Goal: Task Accomplishment & Management: Complete application form

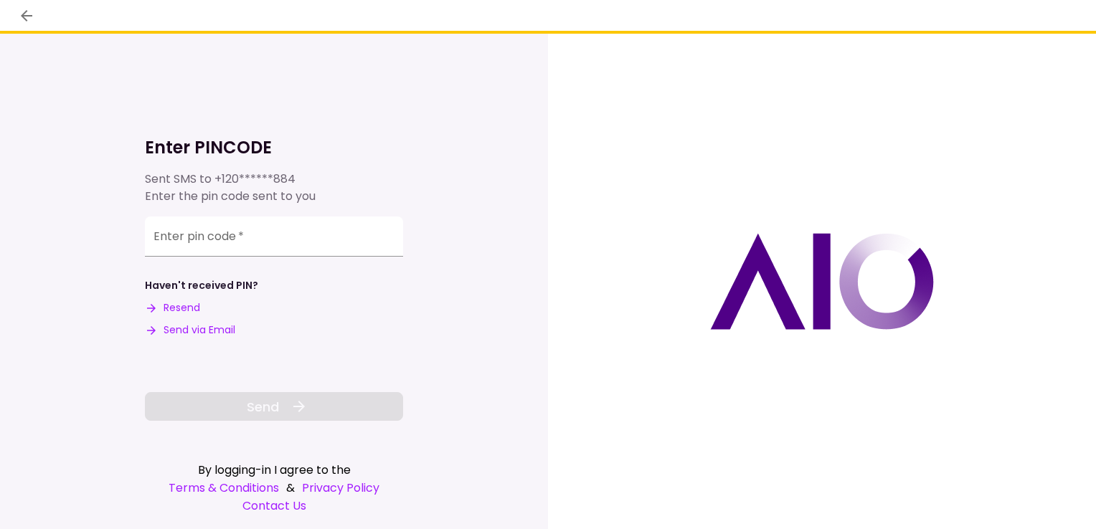
click at [179, 310] on button "Resend" at bounding box center [172, 308] width 55 height 15
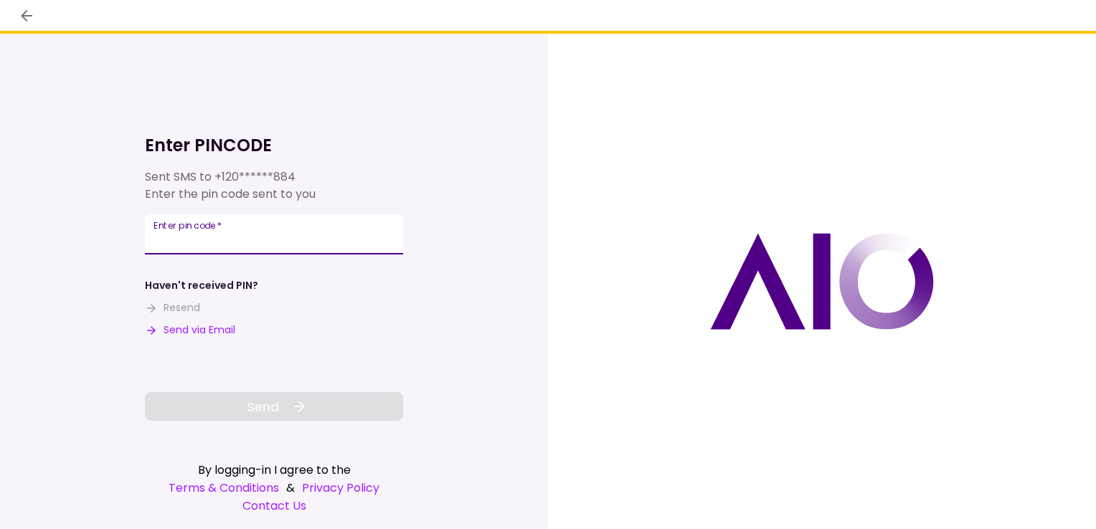
click at [192, 240] on input "Enter pin code   *" at bounding box center [274, 234] width 258 height 40
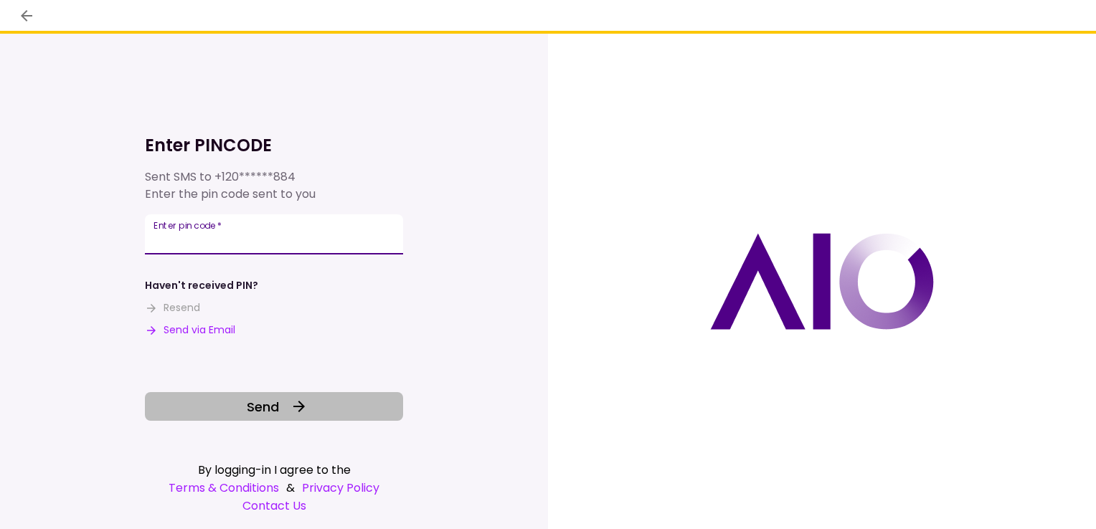
type input "******"
click at [266, 412] on span "Send" at bounding box center [263, 406] width 32 height 19
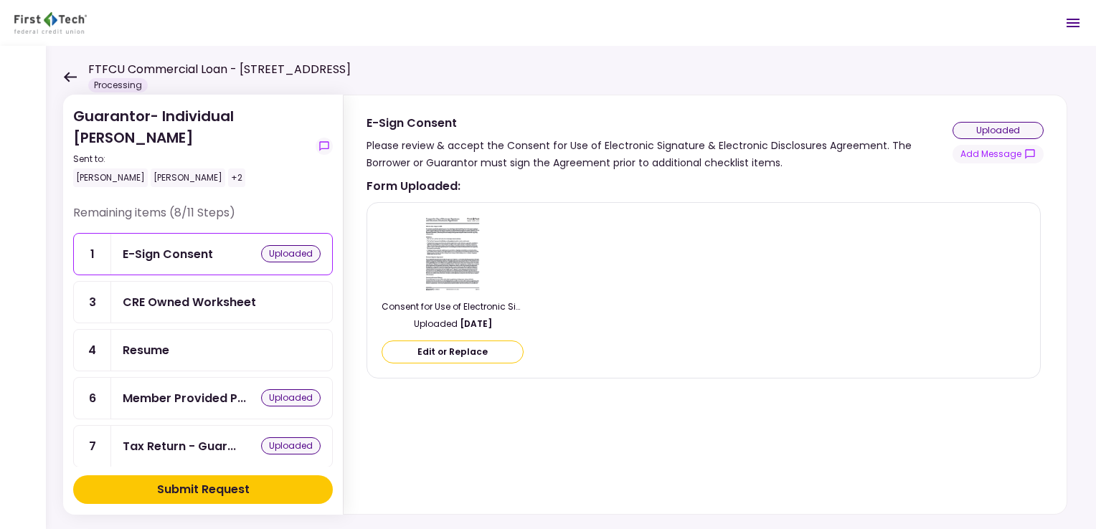
click at [192, 298] on div "CRE Owned Worksheet" at bounding box center [189, 302] width 133 height 18
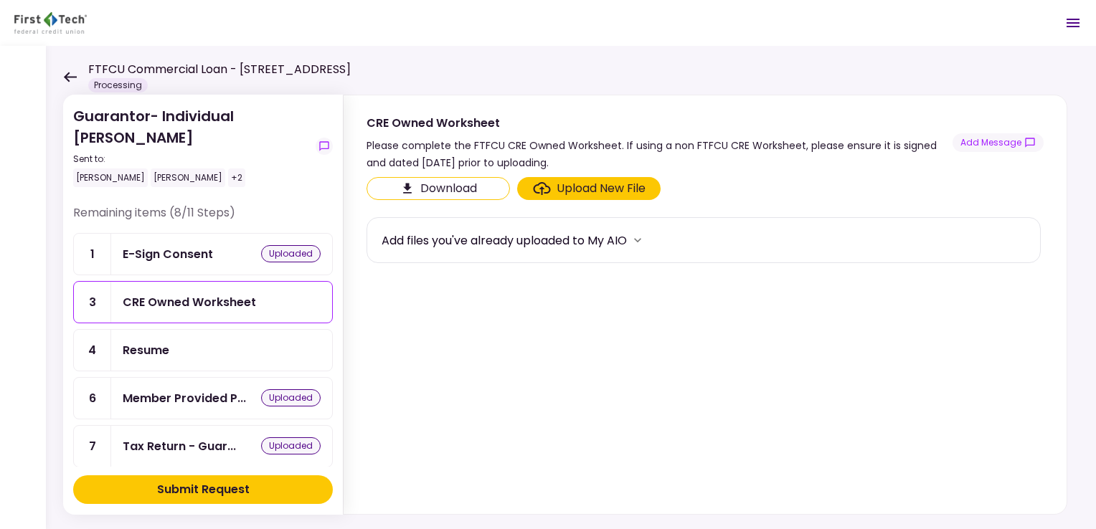
click at [600, 186] on div "Upload New File" at bounding box center [601, 188] width 89 height 17
click at [0, 0] on input "Upload New File" at bounding box center [0, 0] width 0 height 0
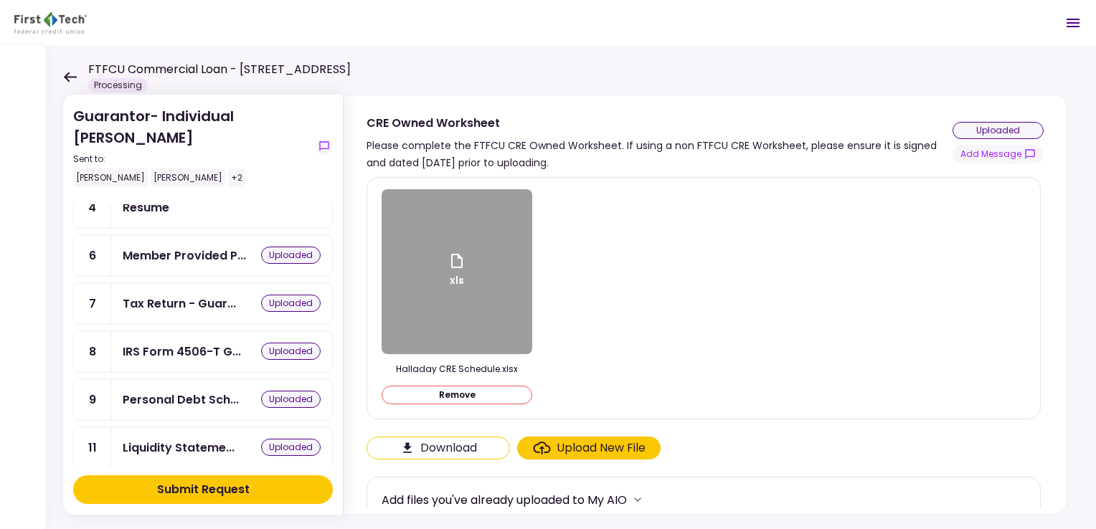
scroll to position [215, 0]
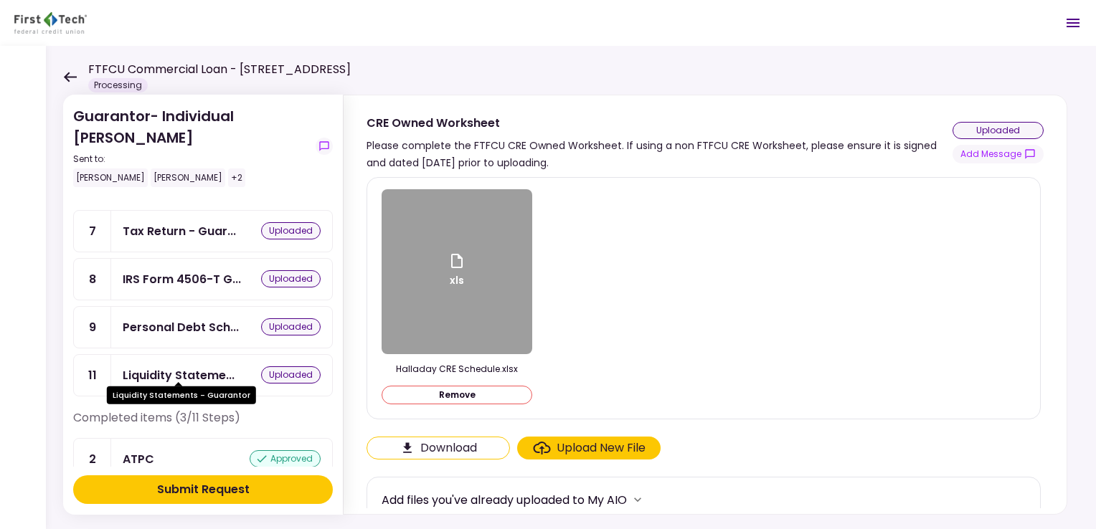
click at [177, 366] on div "Liquidity Stateme..." at bounding box center [179, 375] width 112 height 18
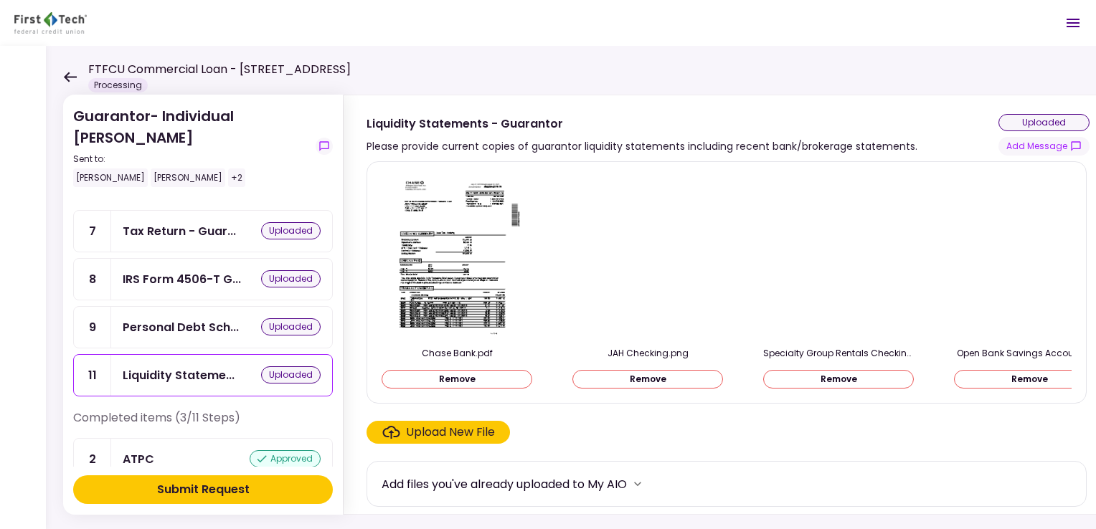
click at [456, 435] on div "Upload New File" at bounding box center [450, 432] width 89 height 17
click at [0, 0] on input "Upload New File" at bounding box center [0, 0] width 0 height 0
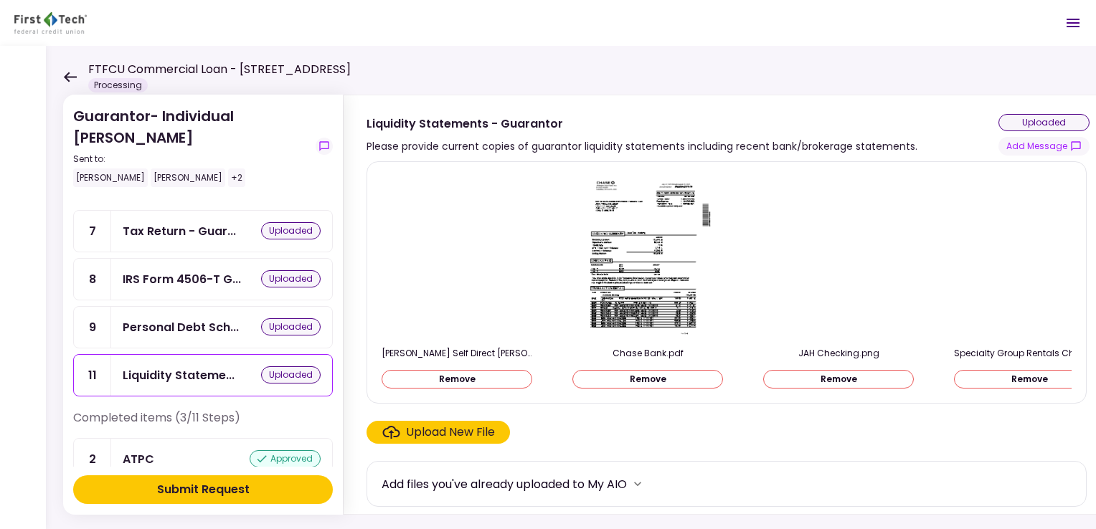
scroll to position [1, 0]
click at [457, 256] on img at bounding box center [457, 256] width 0 height 0
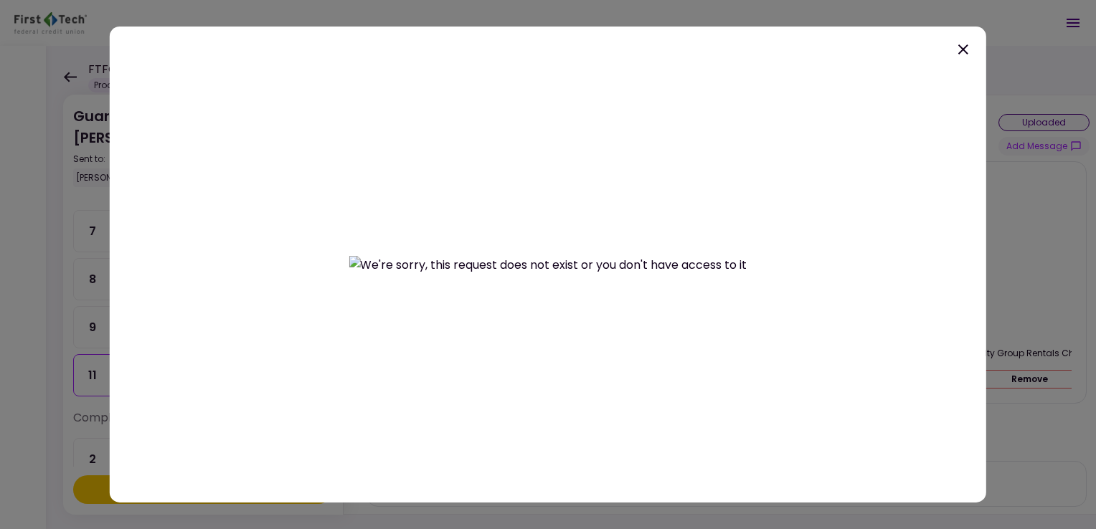
click at [958, 50] on icon at bounding box center [963, 49] width 17 height 17
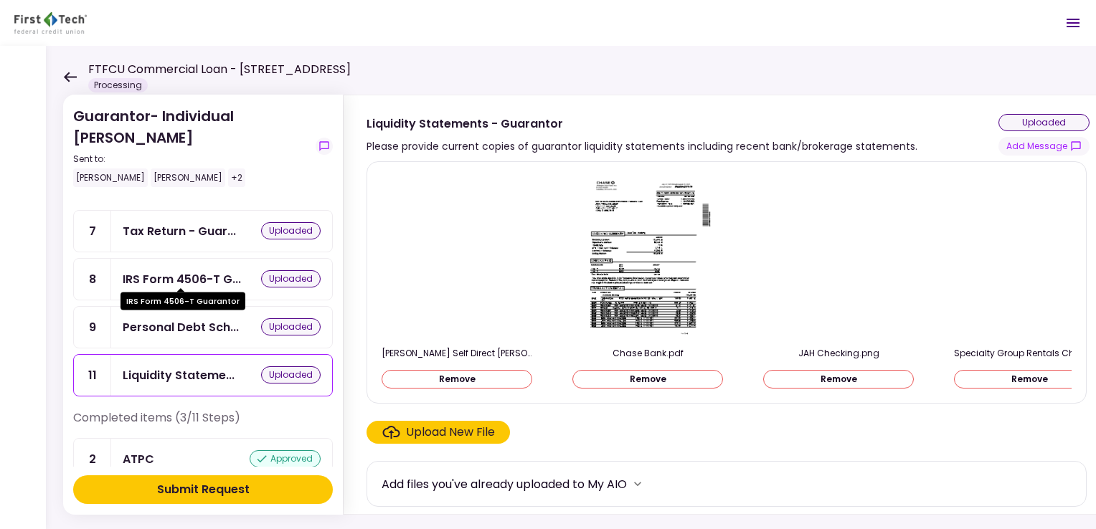
scroll to position [0, 0]
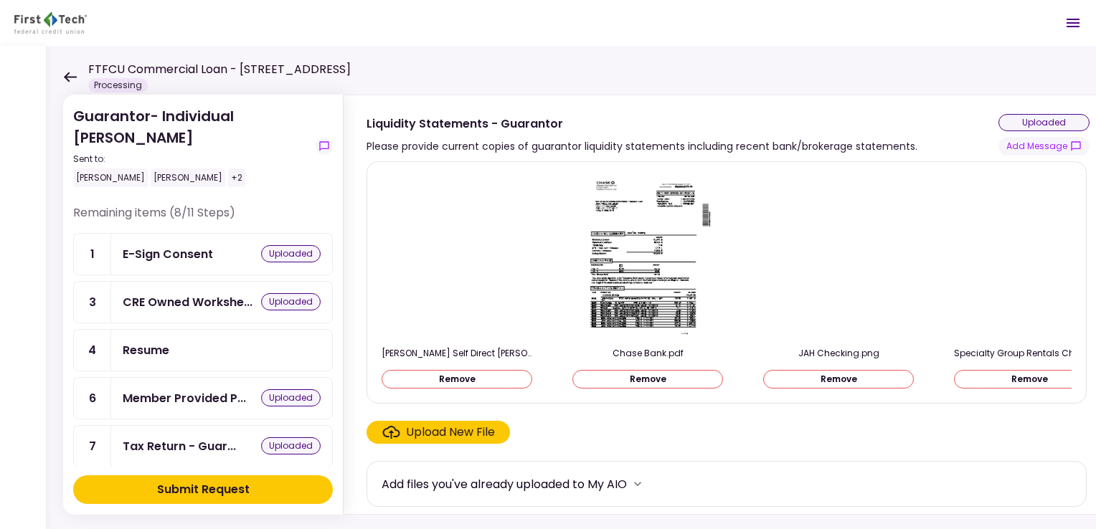
click at [172, 254] on div "E-Sign Consent" at bounding box center [168, 254] width 90 height 18
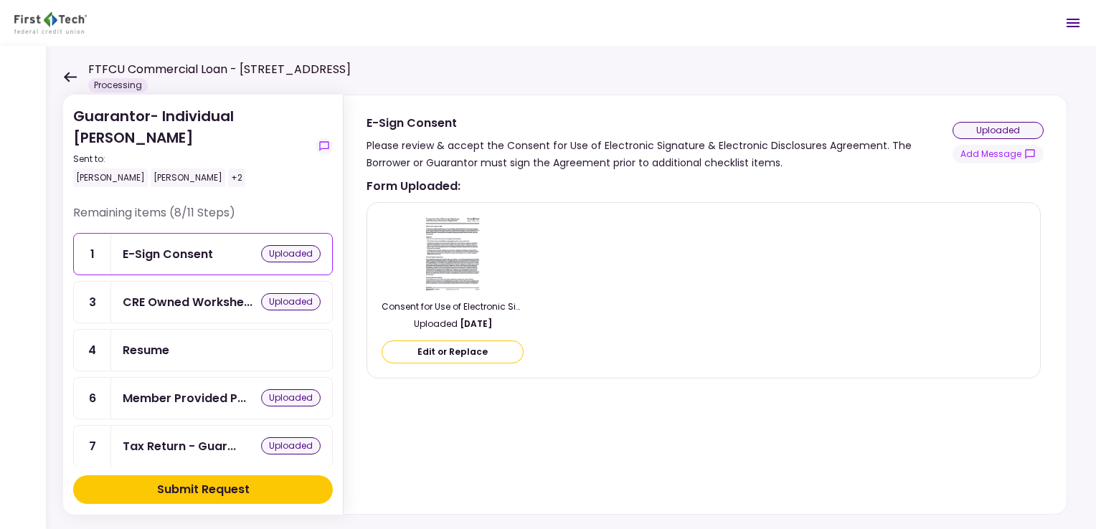
scroll to position [287, 0]
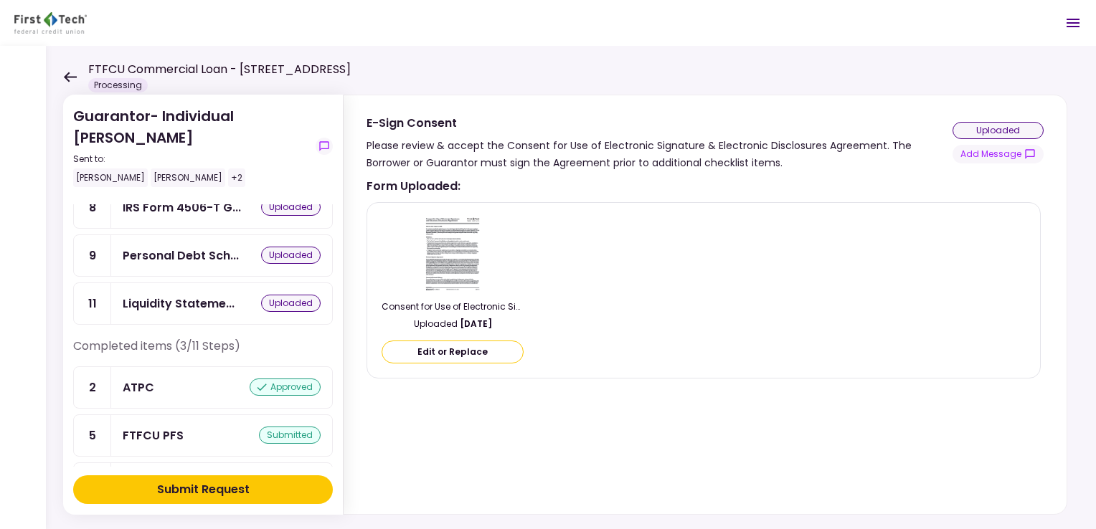
click at [133, 379] on div "ATPC" at bounding box center [139, 388] width 32 height 18
